Goal: Information Seeking & Learning: Learn about a topic

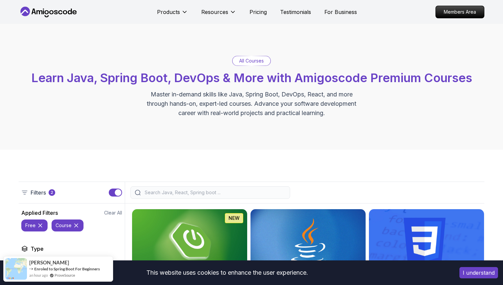
click at [180, 193] on input "search" at bounding box center [214, 192] width 142 height 7
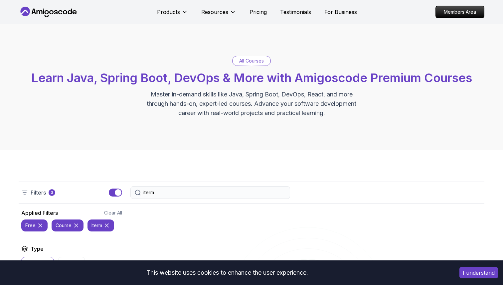
type input "iterm"
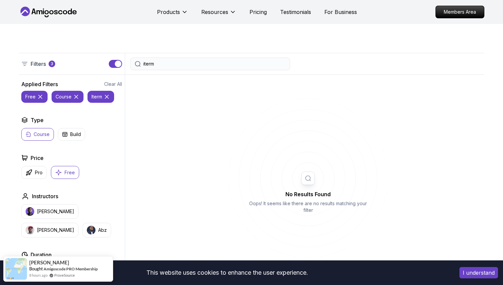
scroll to position [25, 0]
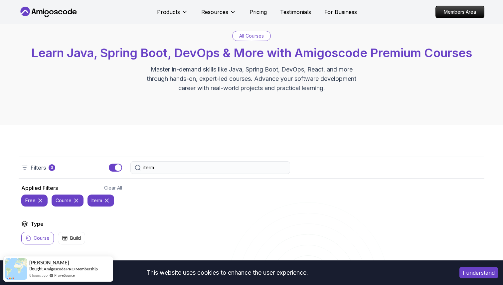
click at [144, 172] on div "iterm" at bounding box center [210, 167] width 160 height 13
click at [148, 169] on input "iterm" at bounding box center [214, 167] width 142 height 7
